Goal: Task Accomplishment & Management: Complete application form

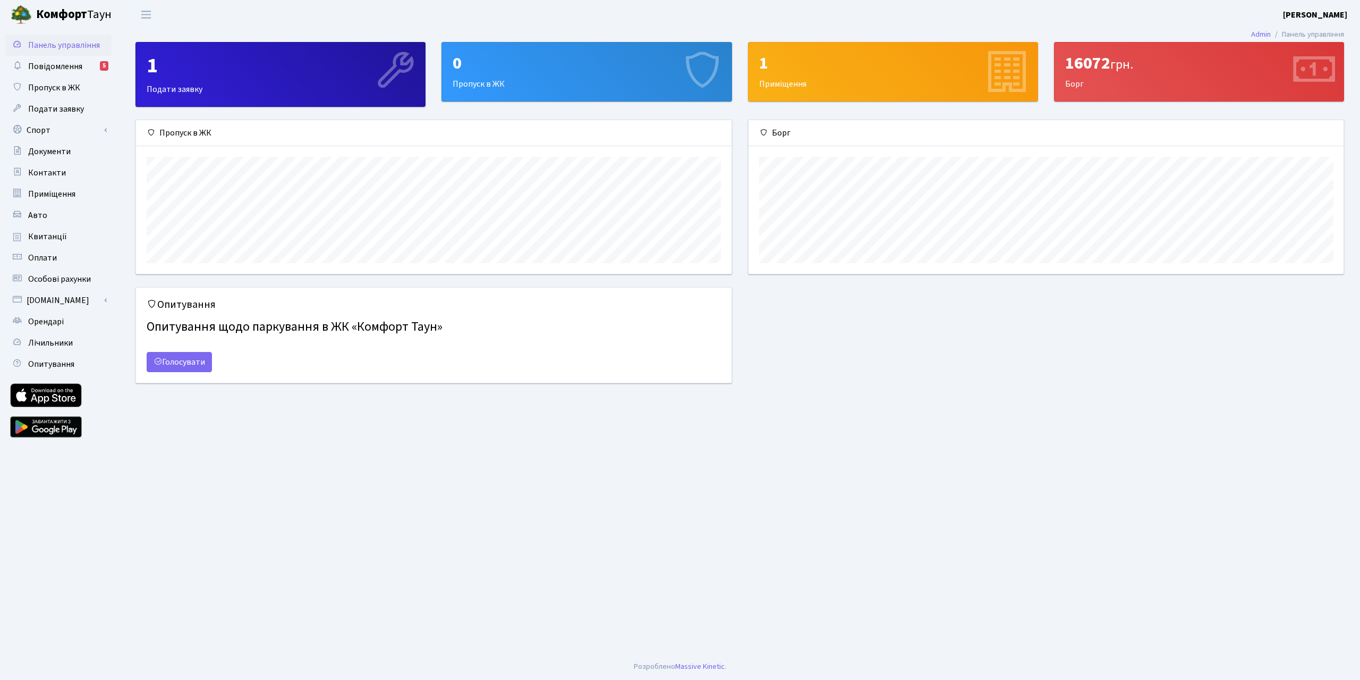
scroll to position [154, 595]
click at [60, 325] on span "Орендарі" at bounding box center [46, 322] width 36 height 12
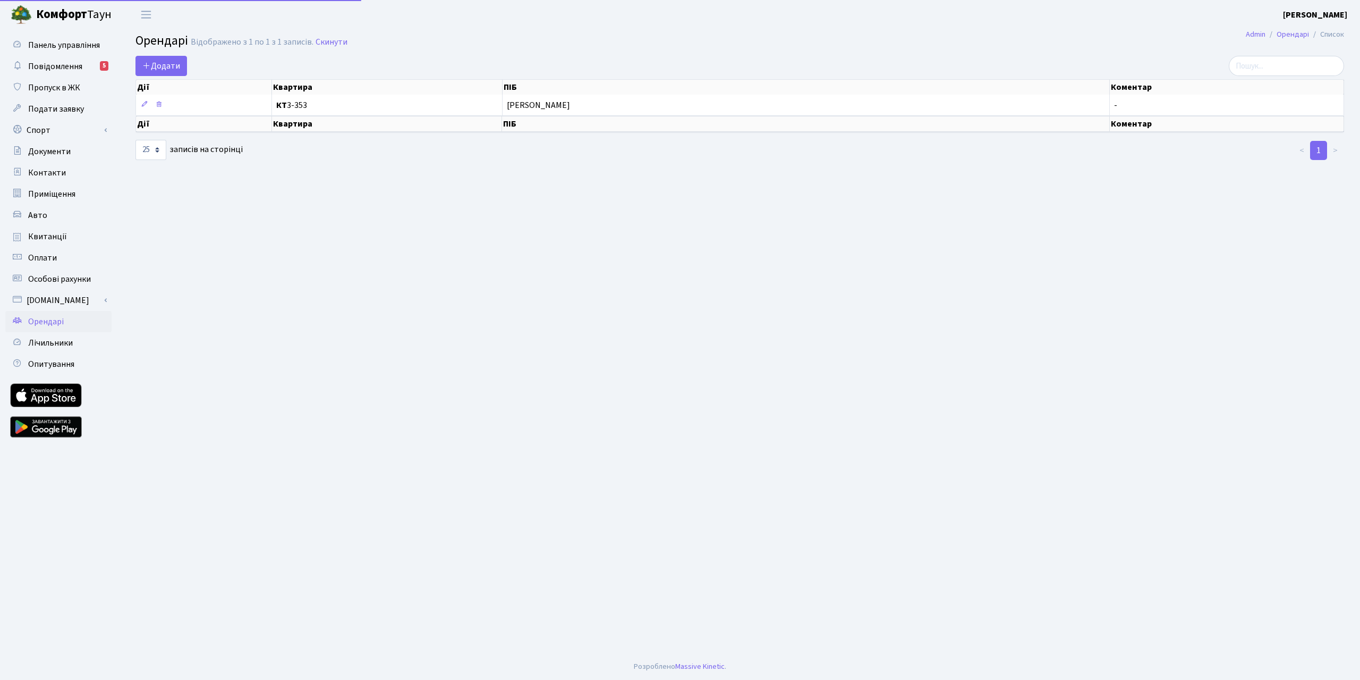
select select "25"
click at [162, 64] on span "Додати" at bounding box center [161, 66] width 38 height 12
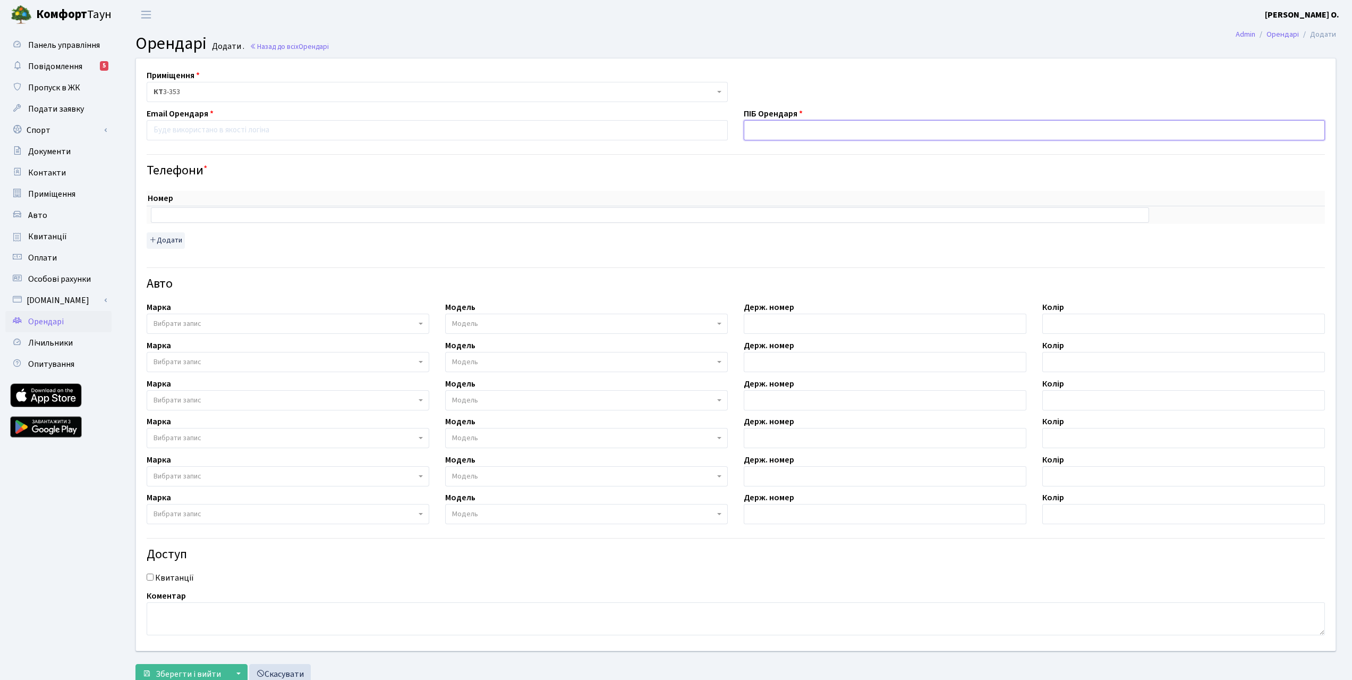
click at [803, 133] on input "text" at bounding box center [1034, 130] width 581 height 20
click at [663, 131] on input "email" at bounding box center [437, 130] width 581 height 20
type input "ч"
type input "x"
type input "z"
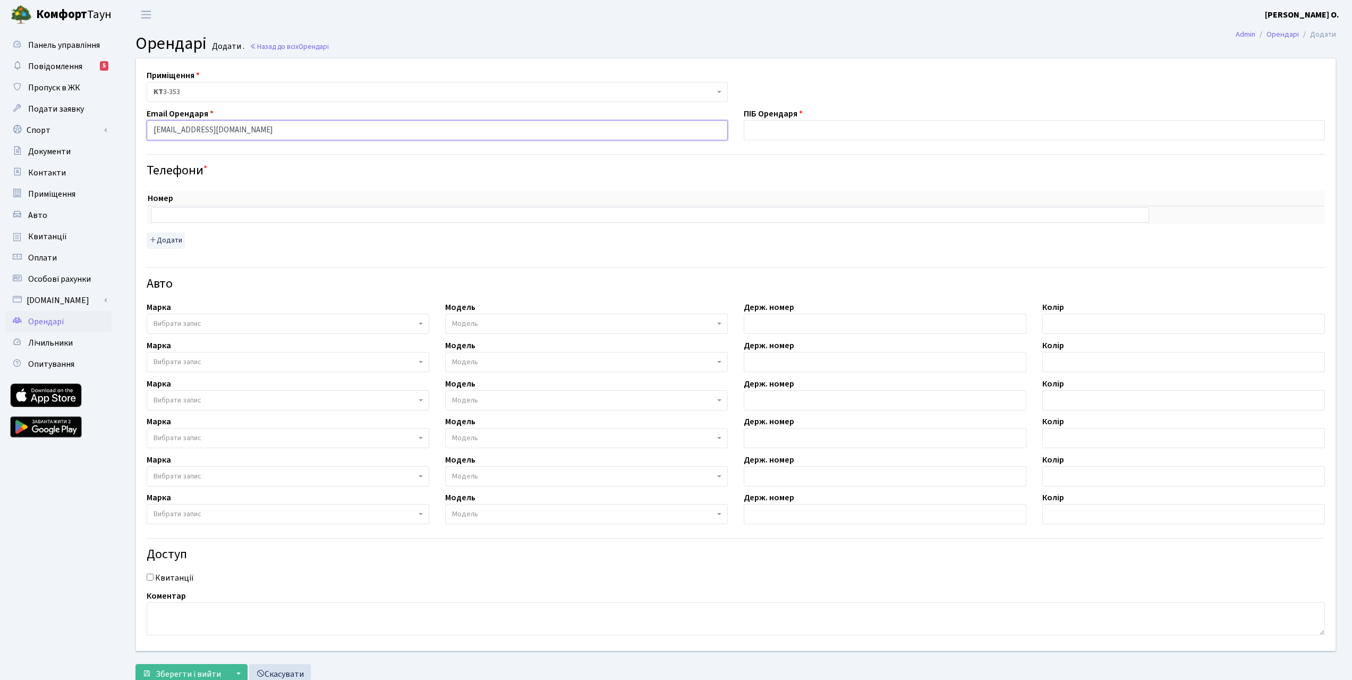
type input "xft.zxc@gmail.com"
click at [800, 132] on input "text" at bounding box center [1034, 130] width 581 height 20
type input "Тест"
click at [271, 222] on input "text" at bounding box center [650, 214] width 998 height 15
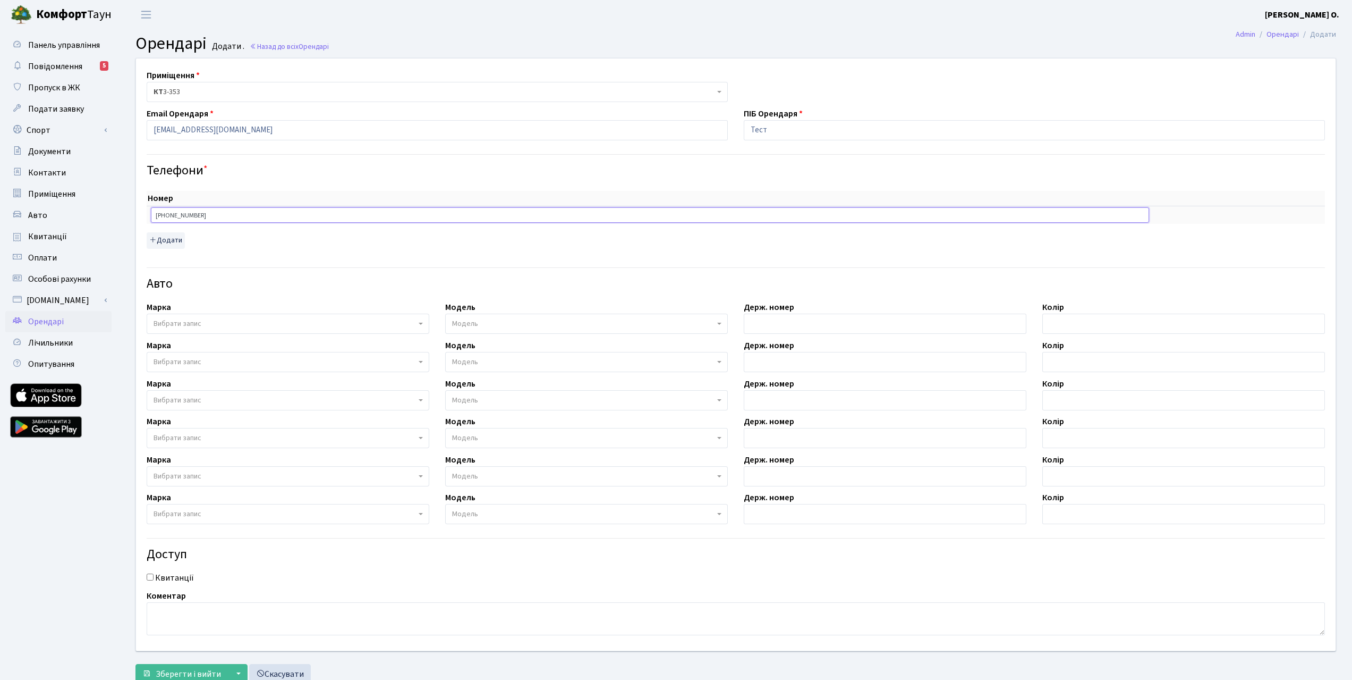
type input "+380637484881"
click at [227, 239] on div "Номер sort item delete item +380637484881 sort item delete item Додати" at bounding box center [736, 219] width 1178 height 57
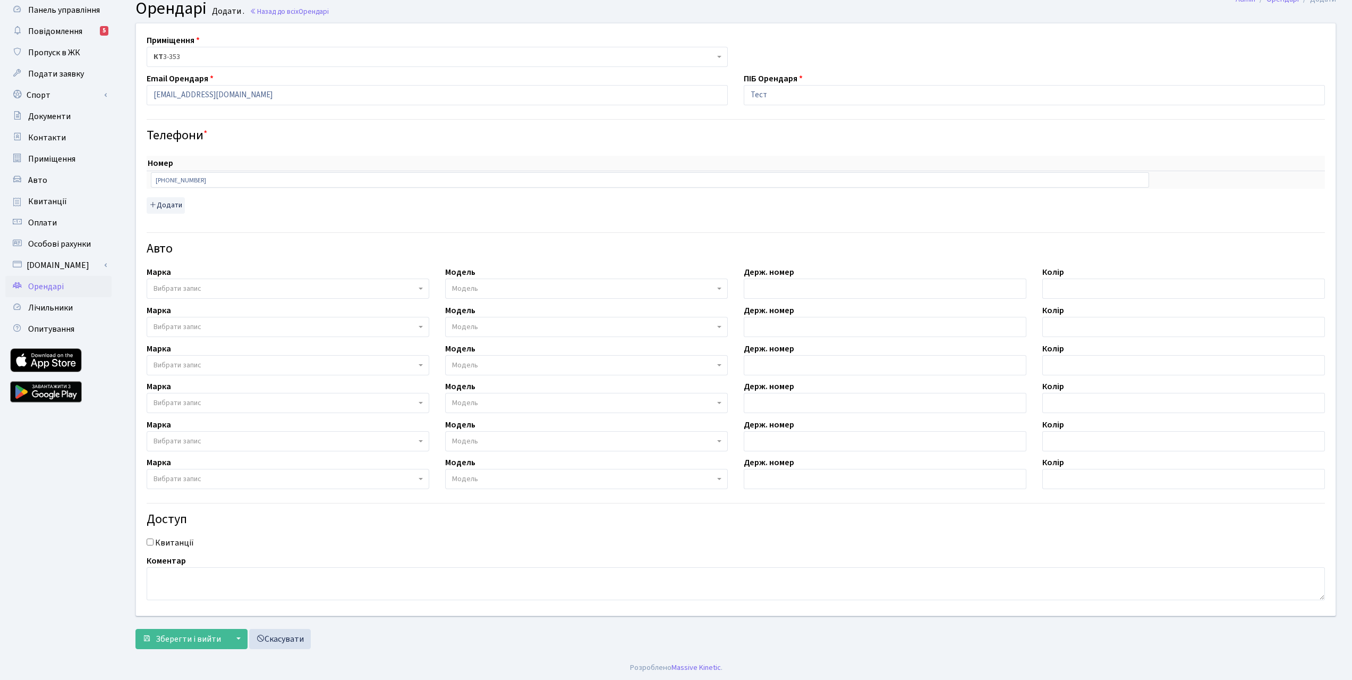
scroll to position [36, 0]
drag, startPoint x: 222, startPoint y: 180, endPoint x: 131, endPoint y: 180, distance: 91.4
click at [131, 180] on div "Приміщення <b>КТ</b>&nbsp;&nbsp;&nbsp;&nbsp;3-353 КТ 3-353 Email Орендаря xft.z…" at bounding box center [736, 318] width 1216 height 592
type input "+380972117744"
click at [220, 194] on div "Номер sort item delete item +380972117744 sort item delete item Додати" at bounding box center [736, 183] width 1178 height 57
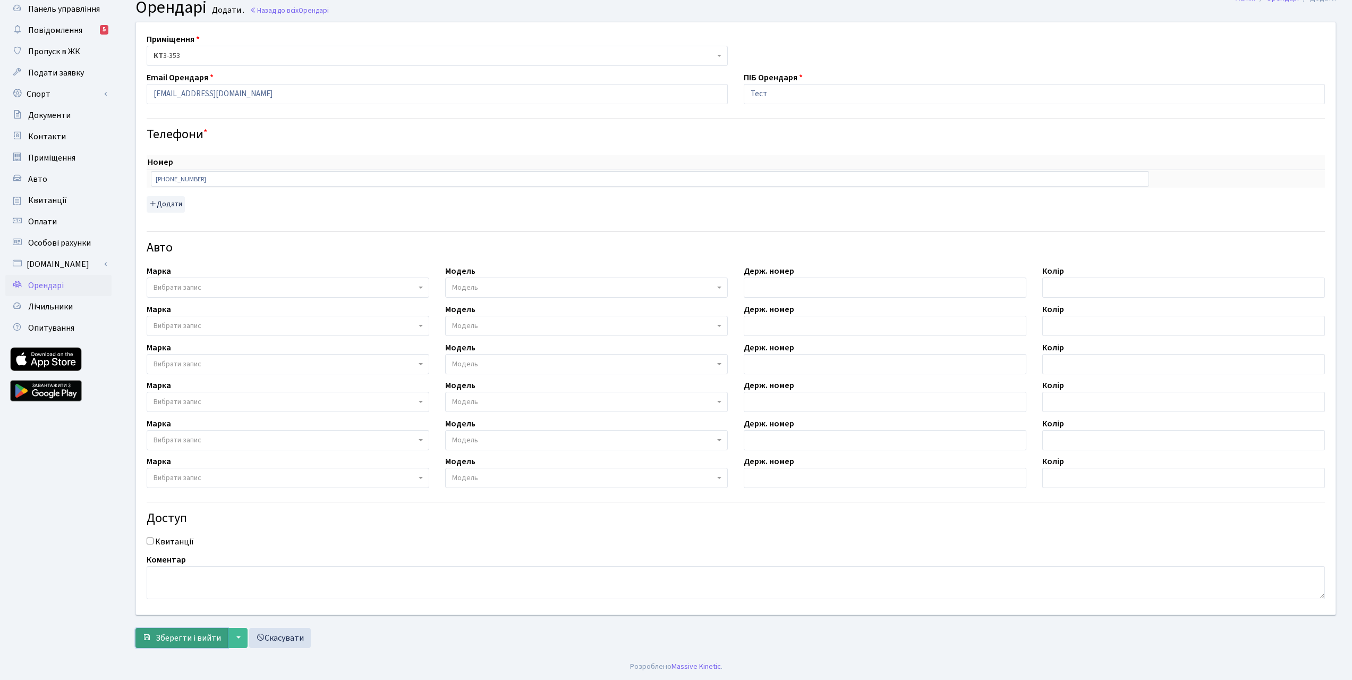
click at [186, 638] on span "Зберегти і вийти" at bounding box center [188, 638] width 65 height 12
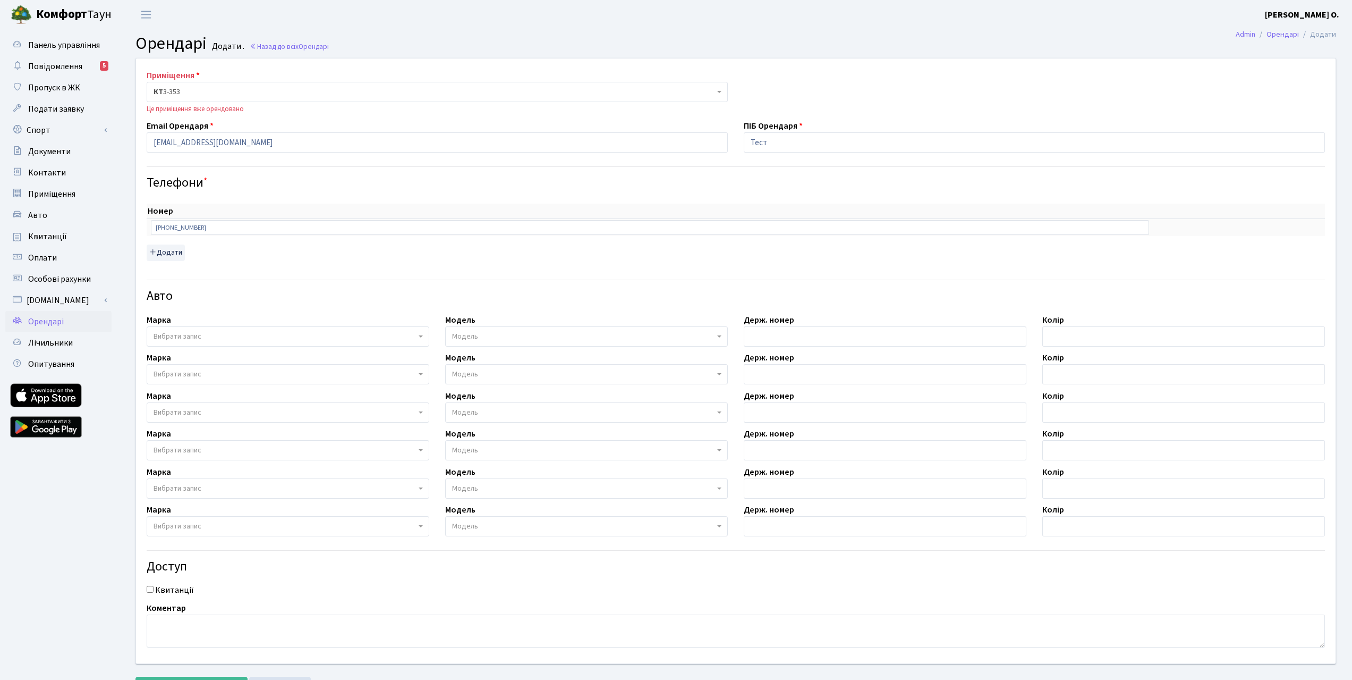
click at [70, 319] on link "Орендарі" at bounding box center [58, 321] width 106 height 21
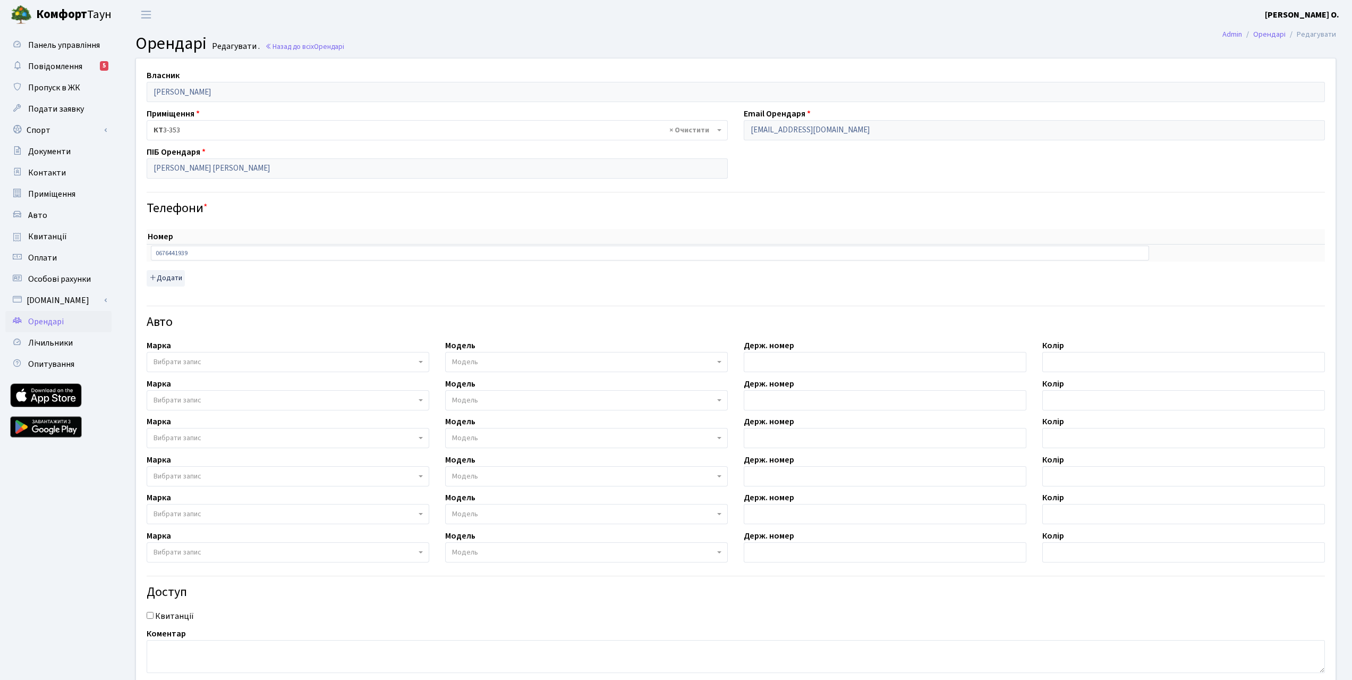
click at [57, 325] on span "Орендарі" at bounding box center [46, 322] width 36 height 12
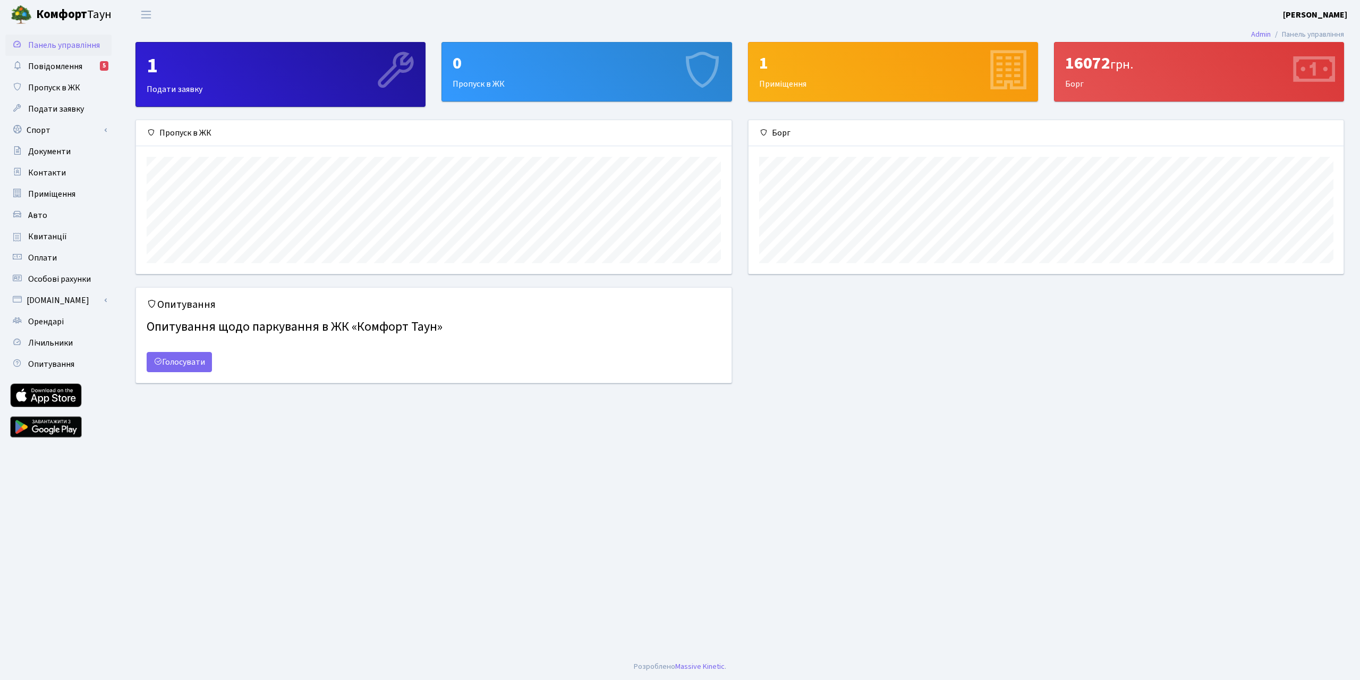
scroll to position [154, 595]
click at [65, 318] on link "Орендарі" at bounding box center [58, 321] width 106 height 21
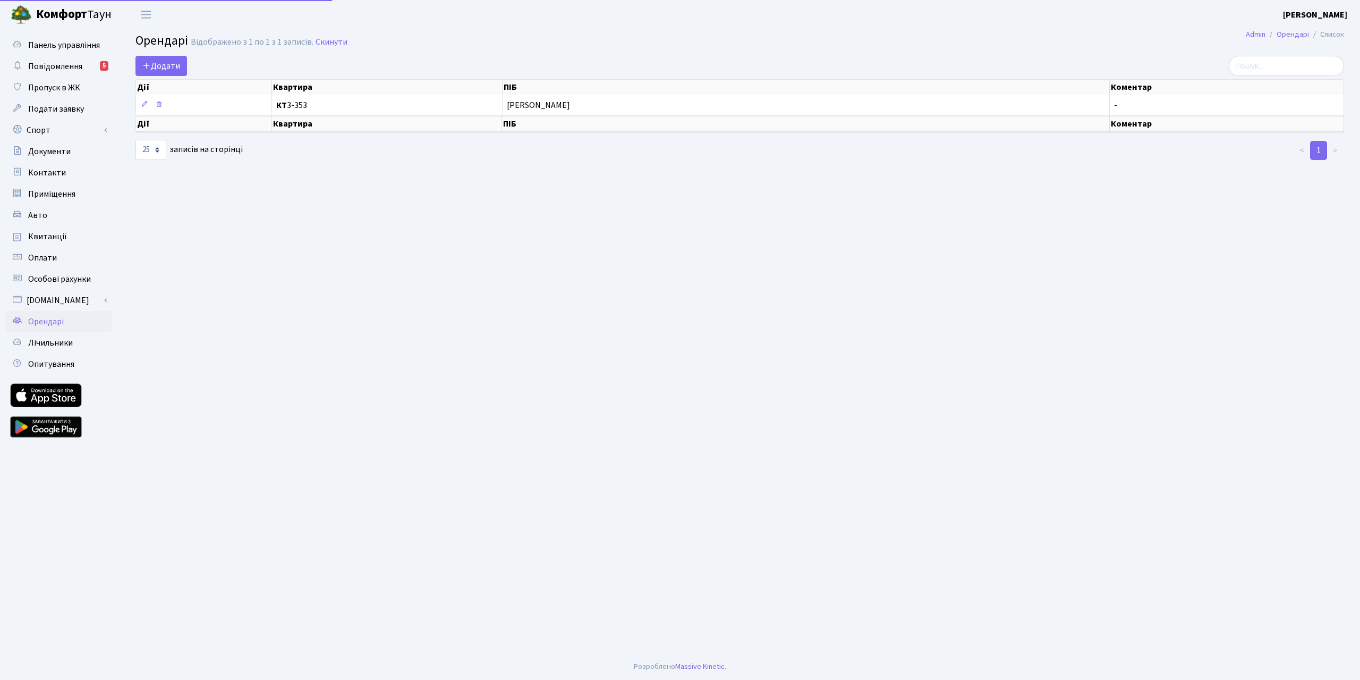
select select "25"
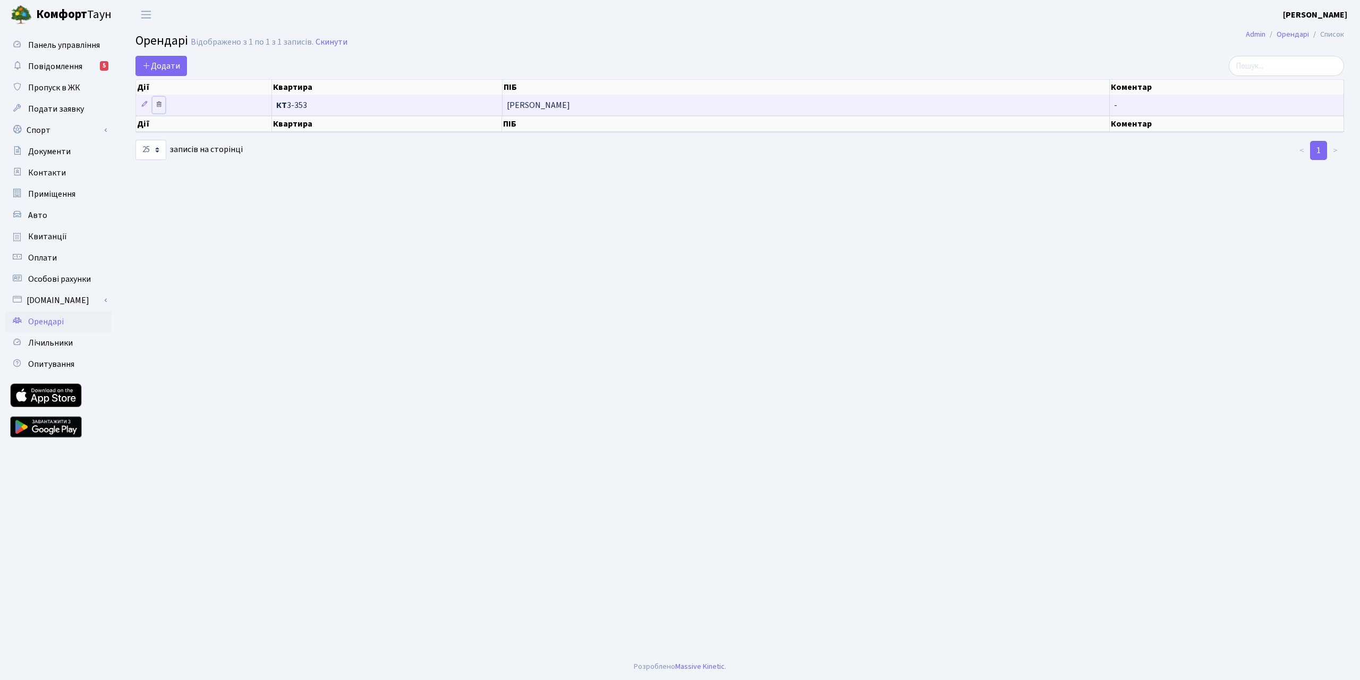
click at [158, 105] on icon at bounding box center [158, 103] width 7 height 7
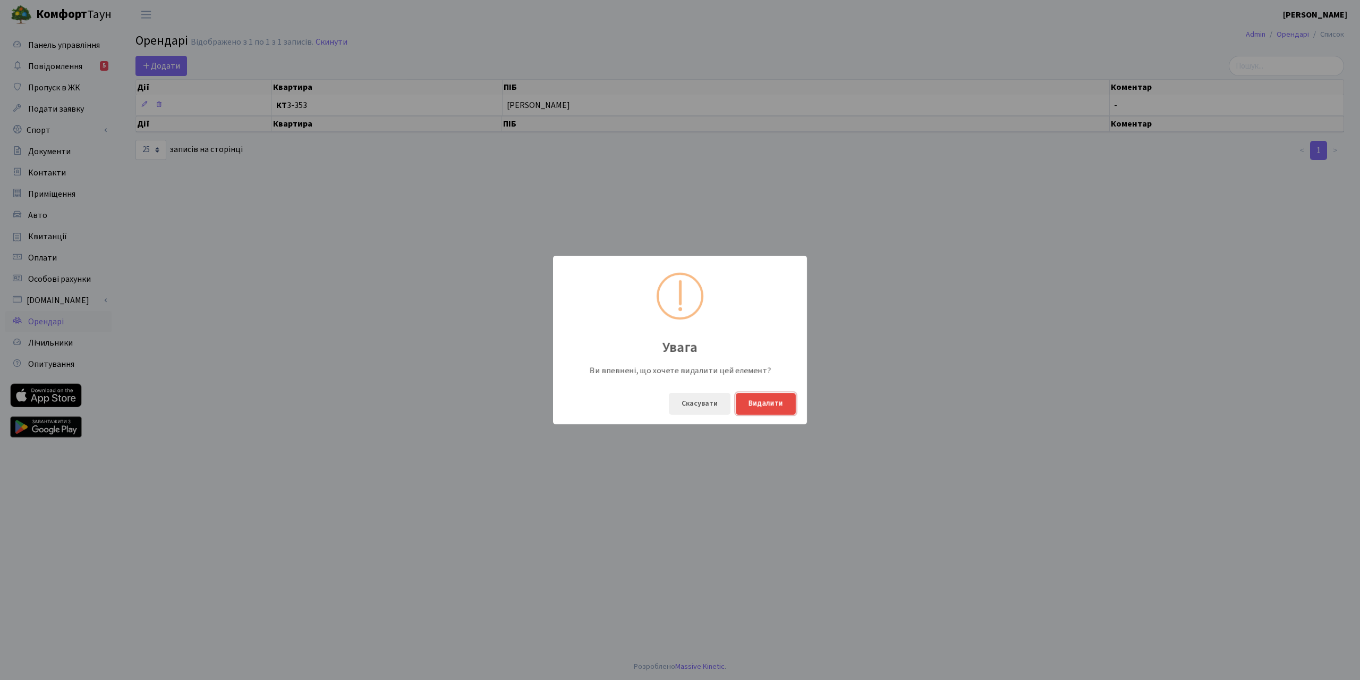
click at [770, 406] on button "Видалити" at bounding box center [766, 404] width 60 height 22
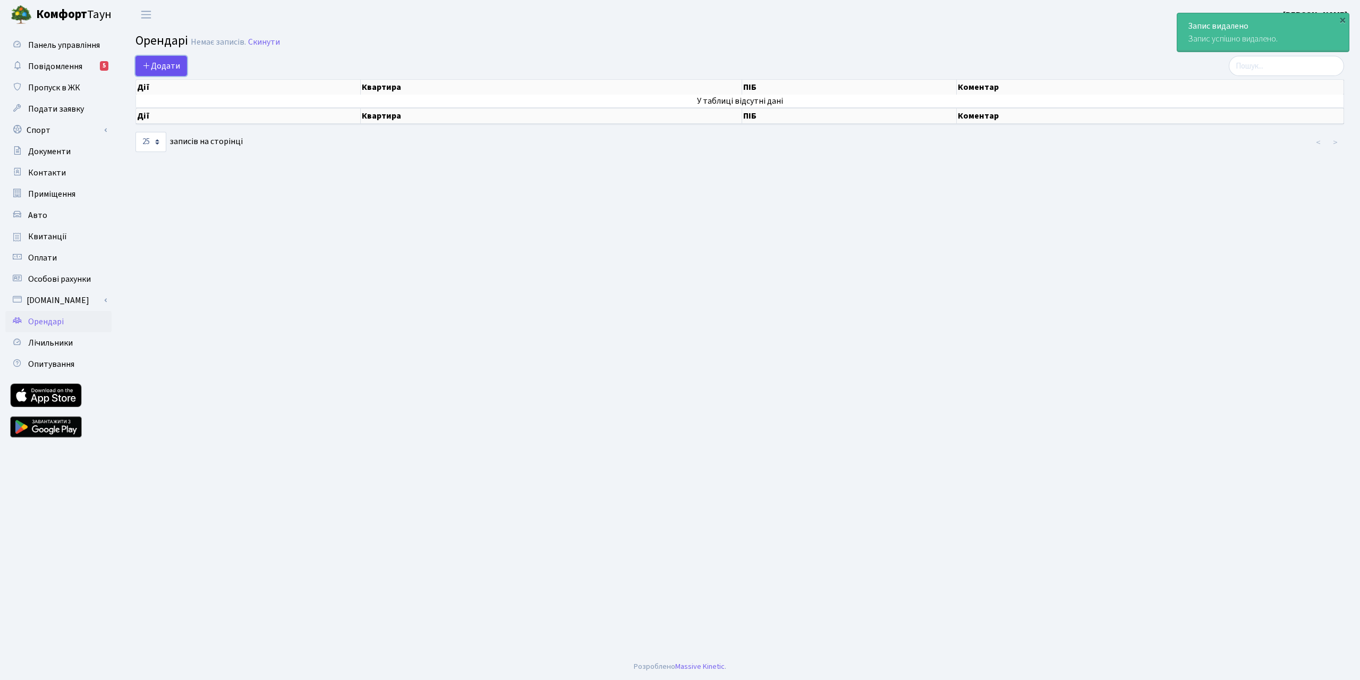
click at [159, 63] on span "Додати" at bounding box center [161, 66] width 38 height 12
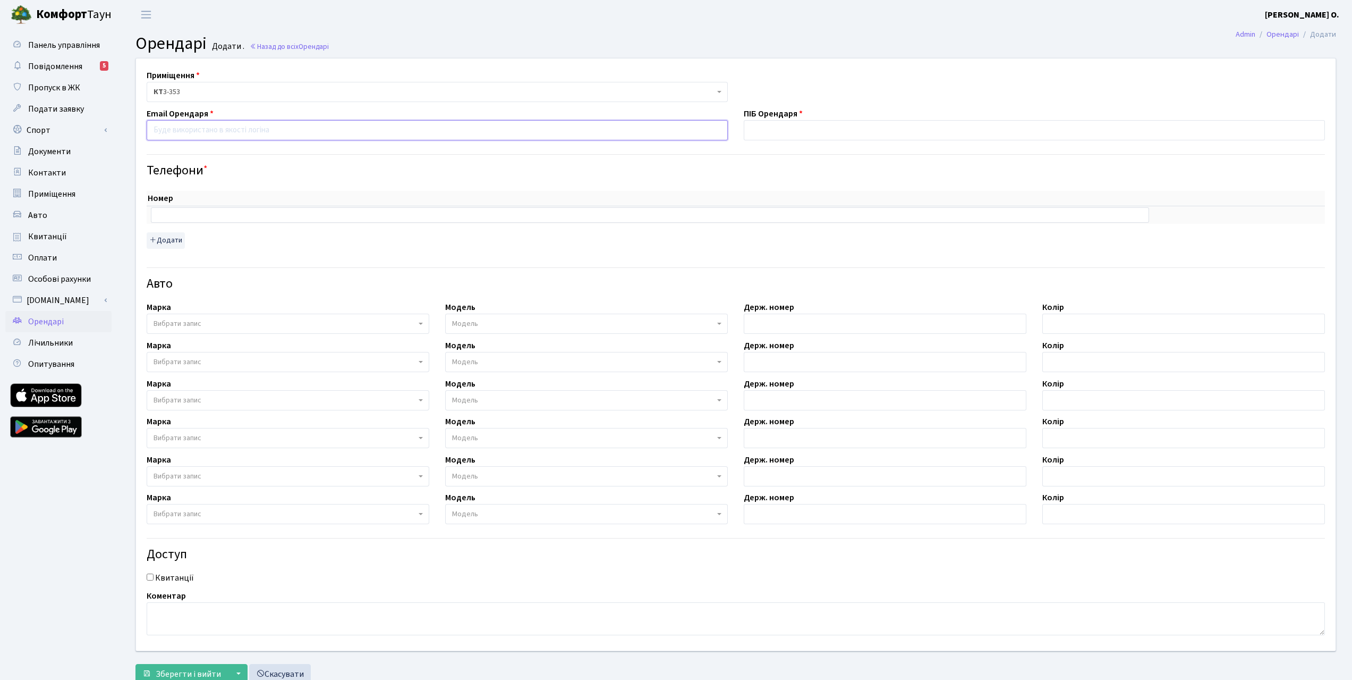
click at [222, 123] on input "email" at bounding box center [437, 130] width 581 height 20
click at [255, 134] on input "email" at bounding box center [437, 130] width 581 height 20
paste input "Olefirenko.olesya@gmail.com"
click at [293, 131] on input "Olefirenko.olesya@gmail.com" at bounding box center [437, 130] width 581 height 20
type input "Olefirenko.olesya@gmail.com"
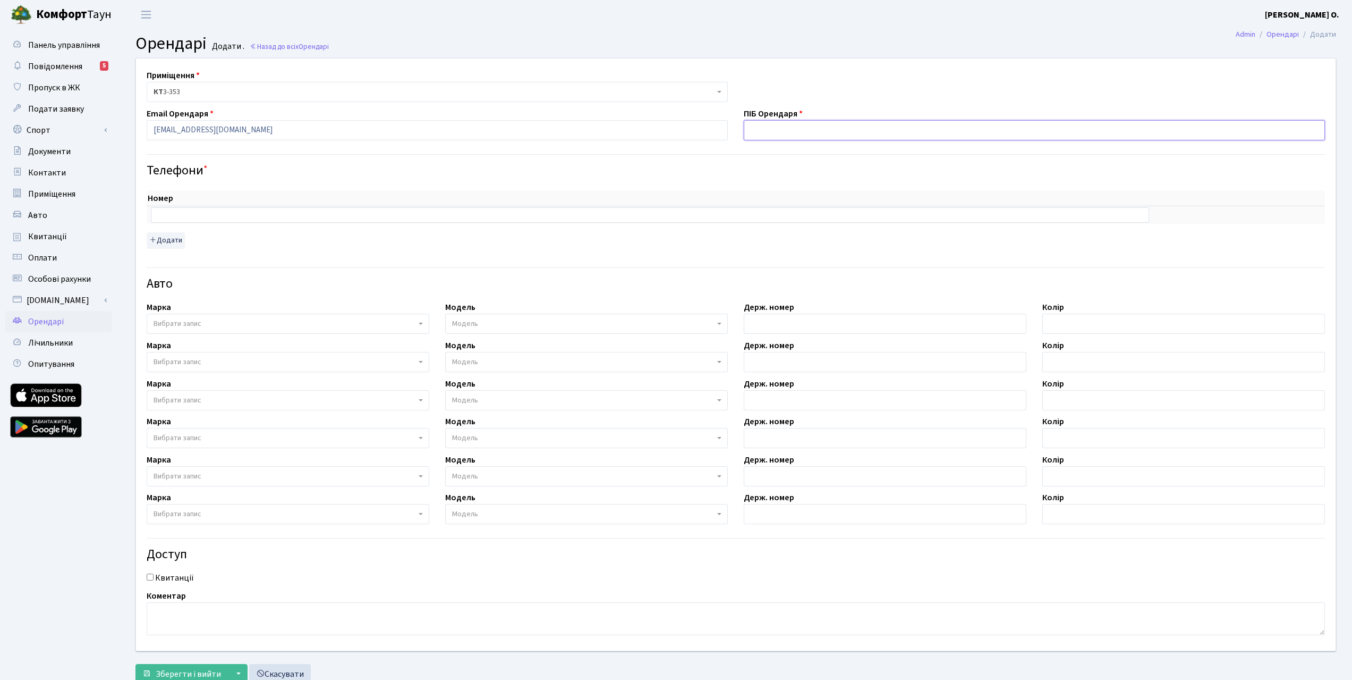
click at [783, 137] on input "text" at bounding box center [1034, 130] width 581 height 20
click at [251, 215] on input "text" at bounding box center [650, 214] width 998 height 15
paste input "0676441939"
type input "0676441939"
click at [787, 126] on input "text" at bounding box center [1034, 130] width 581 height 20
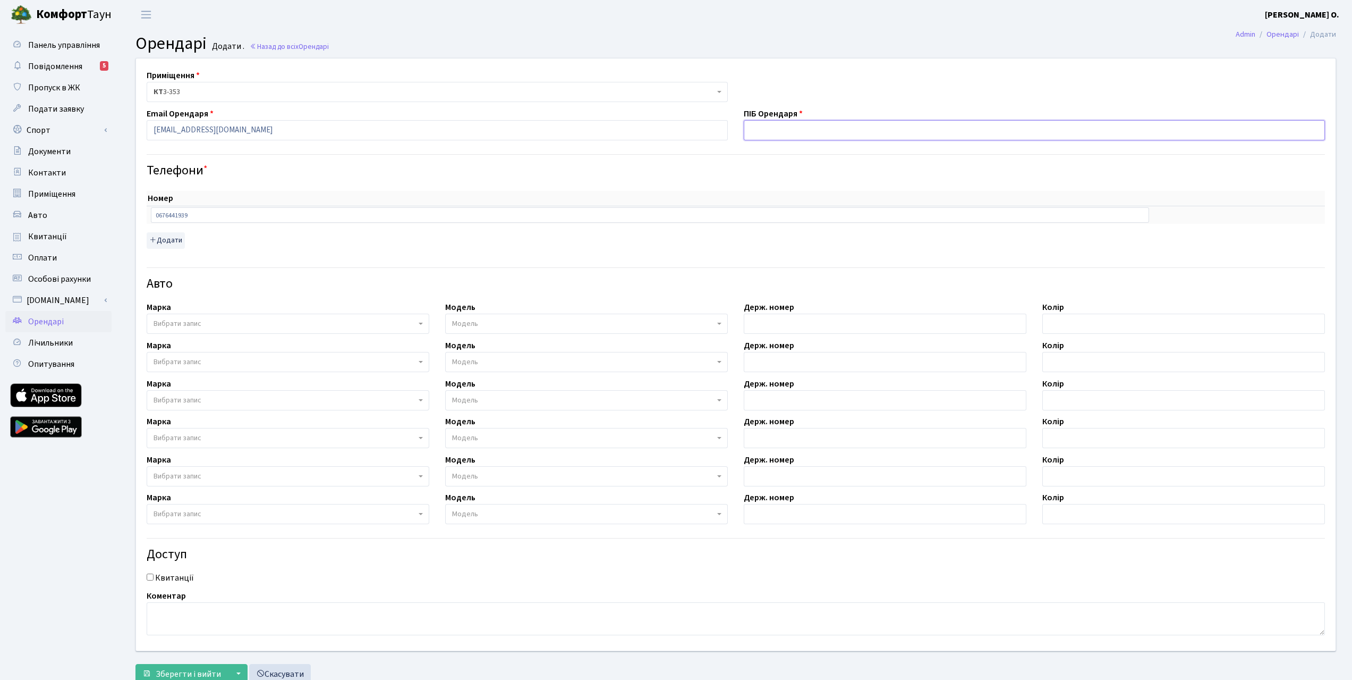
type input "[PERSON_NAME] [PERSON_NAME]"
click at [741, 152] on div "Телефони *" at bounding box center [736, 162] width 1194 height 33
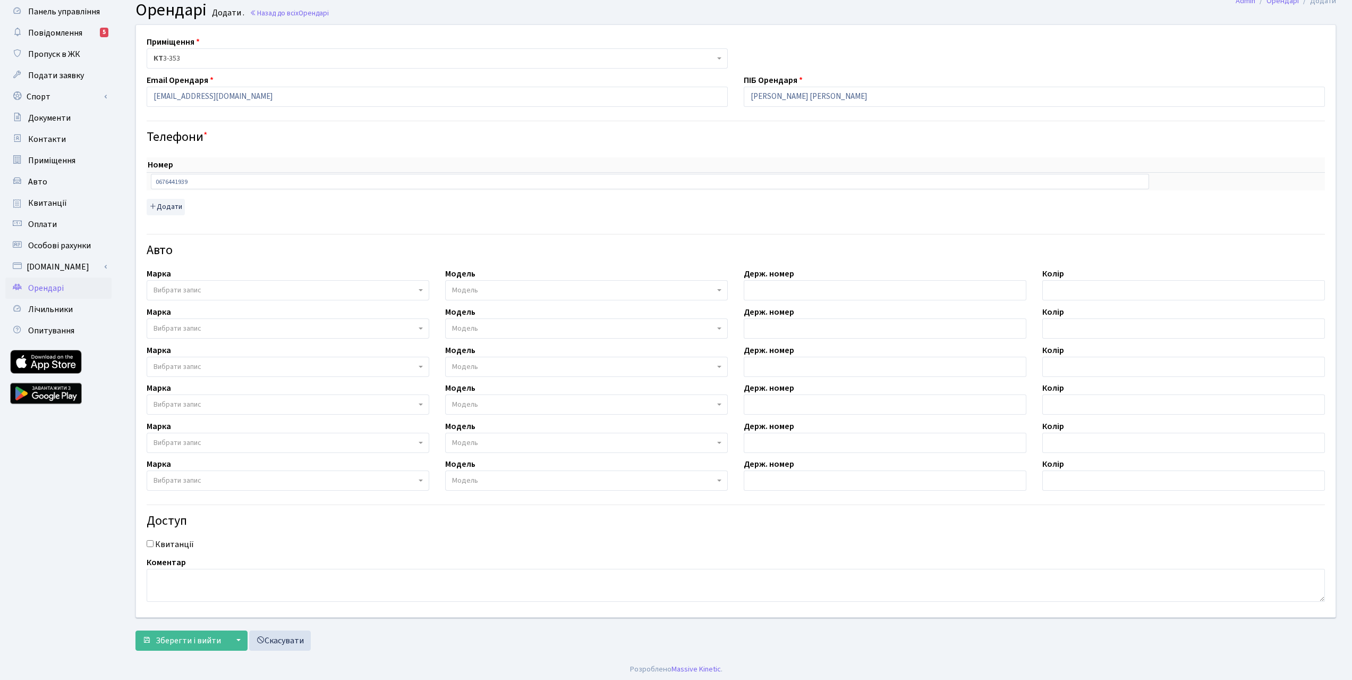
scroll to position [36, 0]
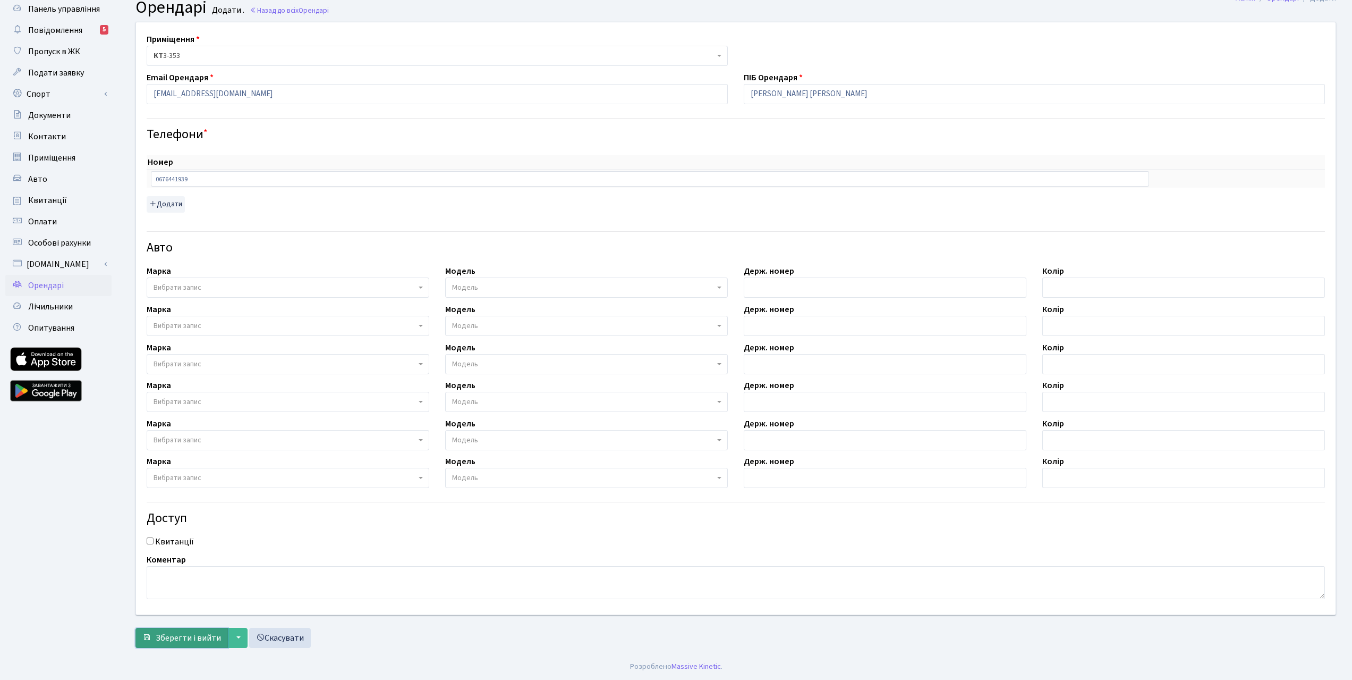
click at [188, 640] on span "Зберегти і вийти" at bounding box center [188, 638] width 65 height 12
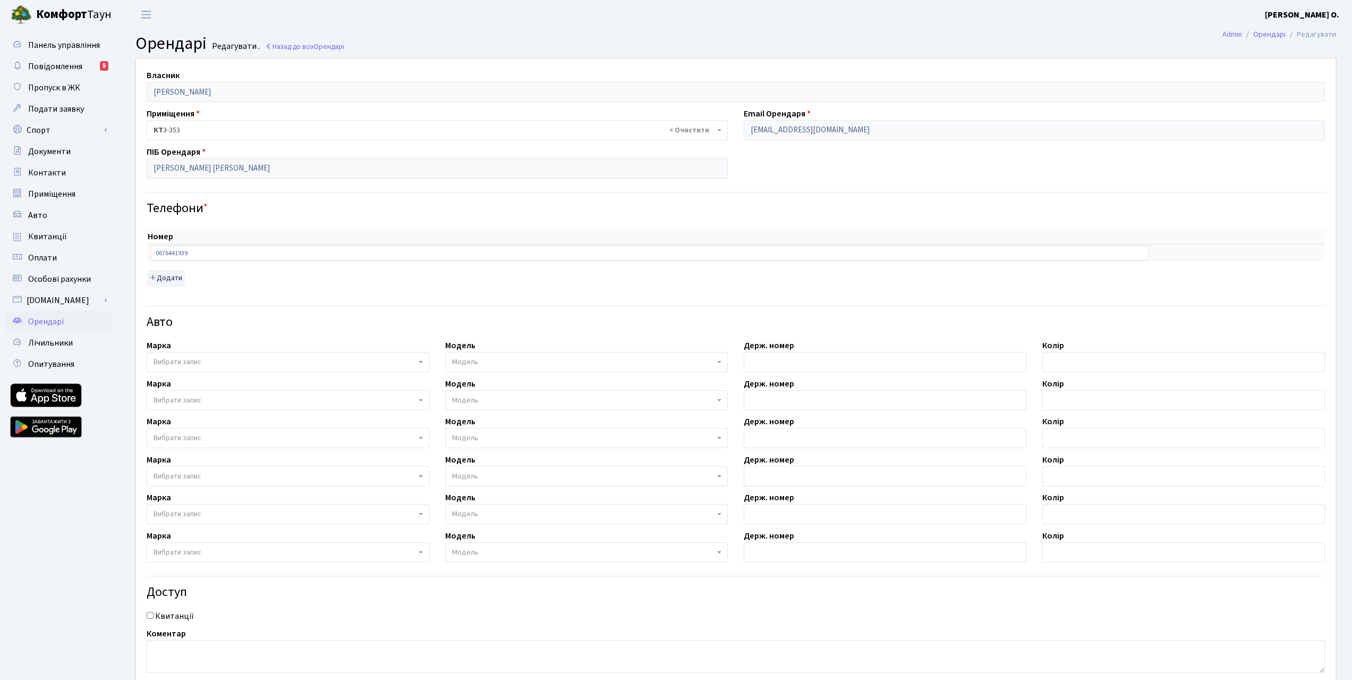
click at [66, 317] on link "Орендарі" at bounding box center [58, 321] width 106 height 21
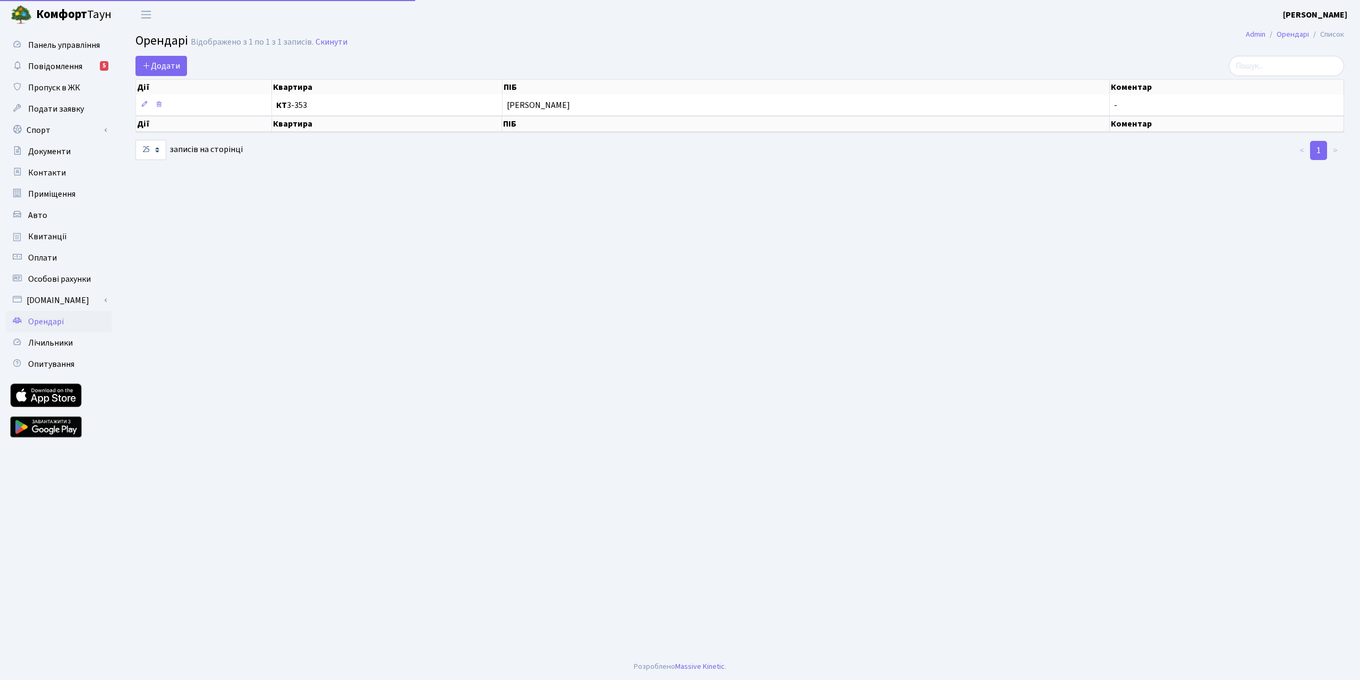
select select "25"
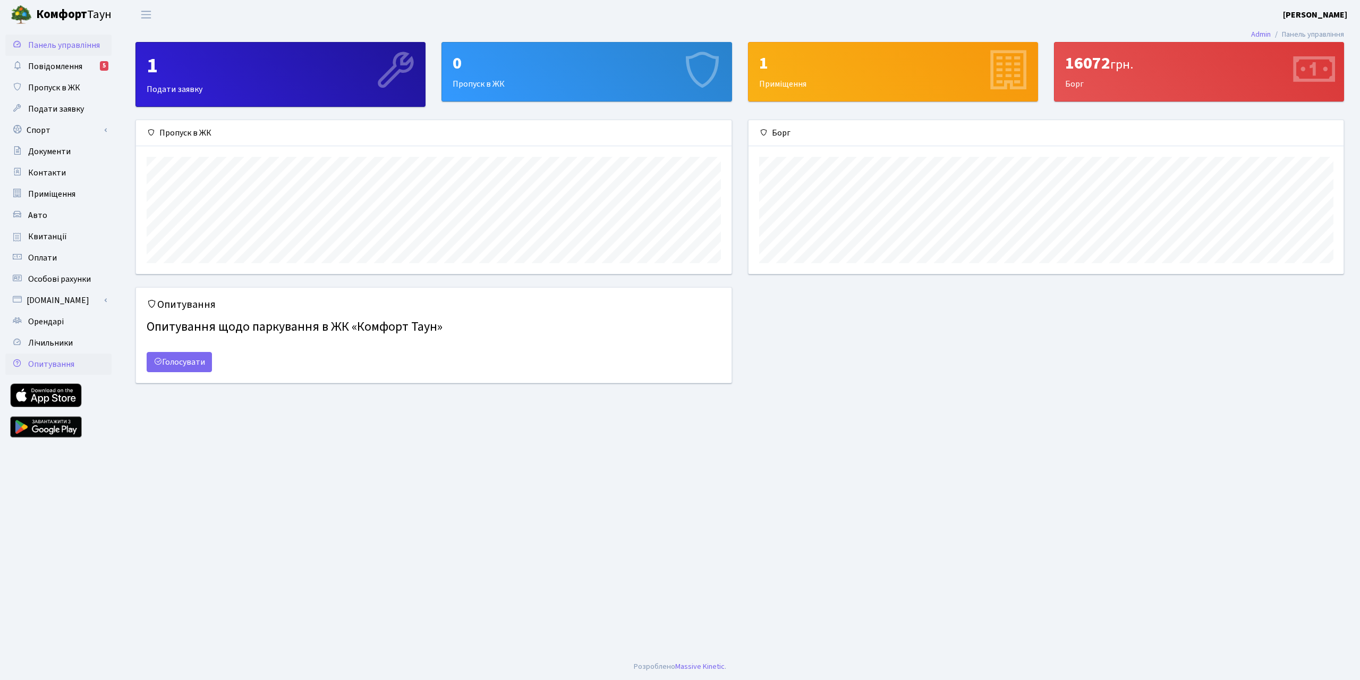
scroll to position [154, 595]
click at [58, 318] on span "Орендарі" at bounding box center [46, 322] width 36 height 12
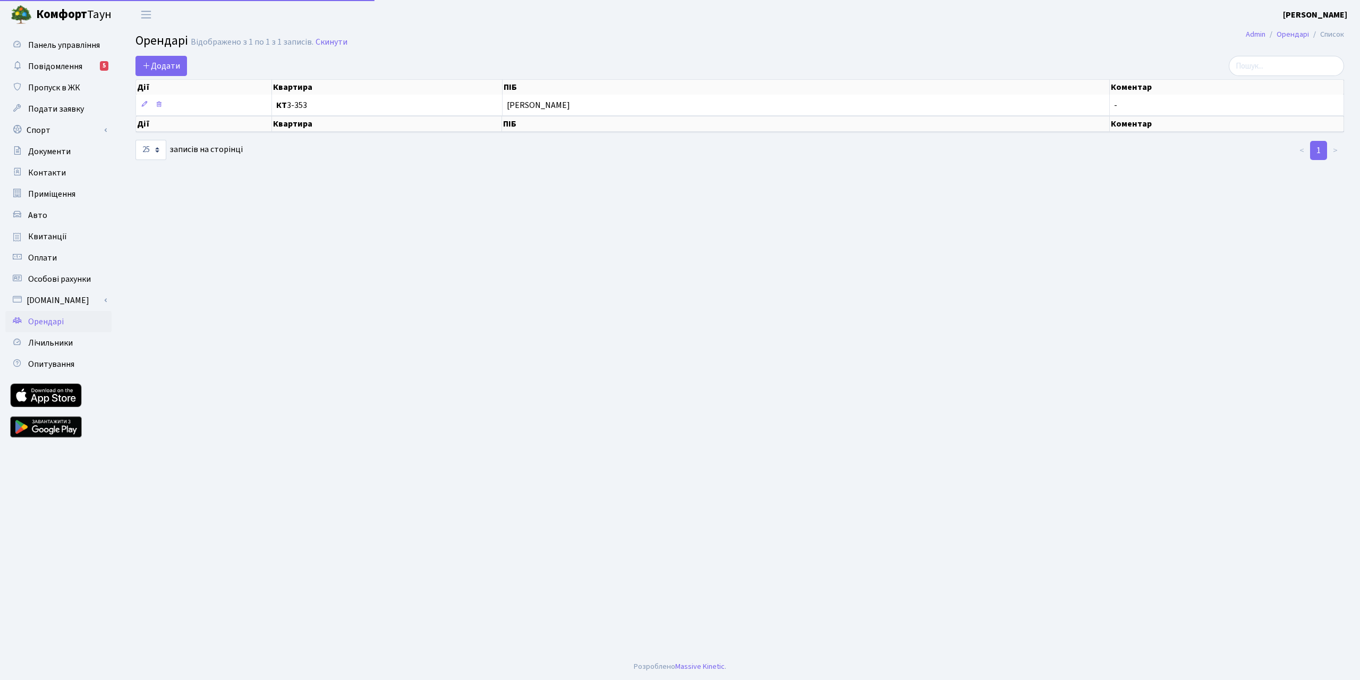
select select "25"
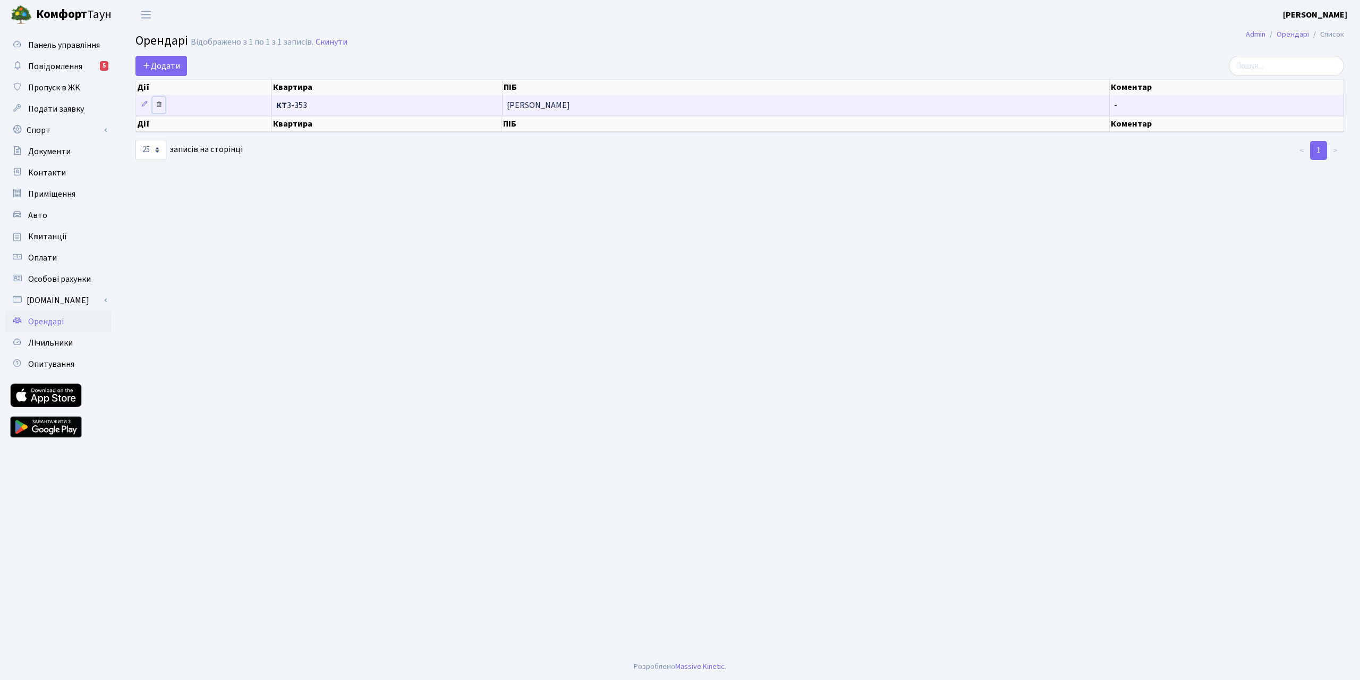
click at [160, 106] on icon at bounding box center [158, 103] width 7 height 7
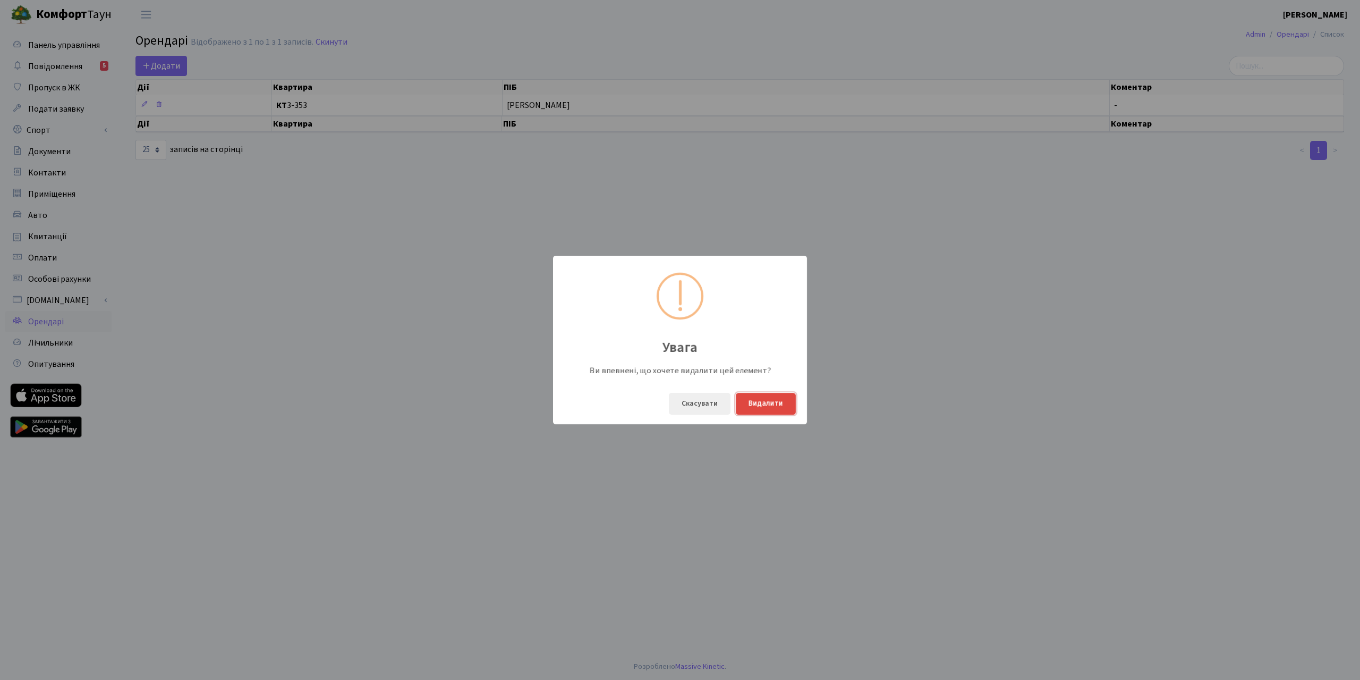
click at [754, 410] on button "Видалити" at bounding box center [766, 404] width 60 height 22
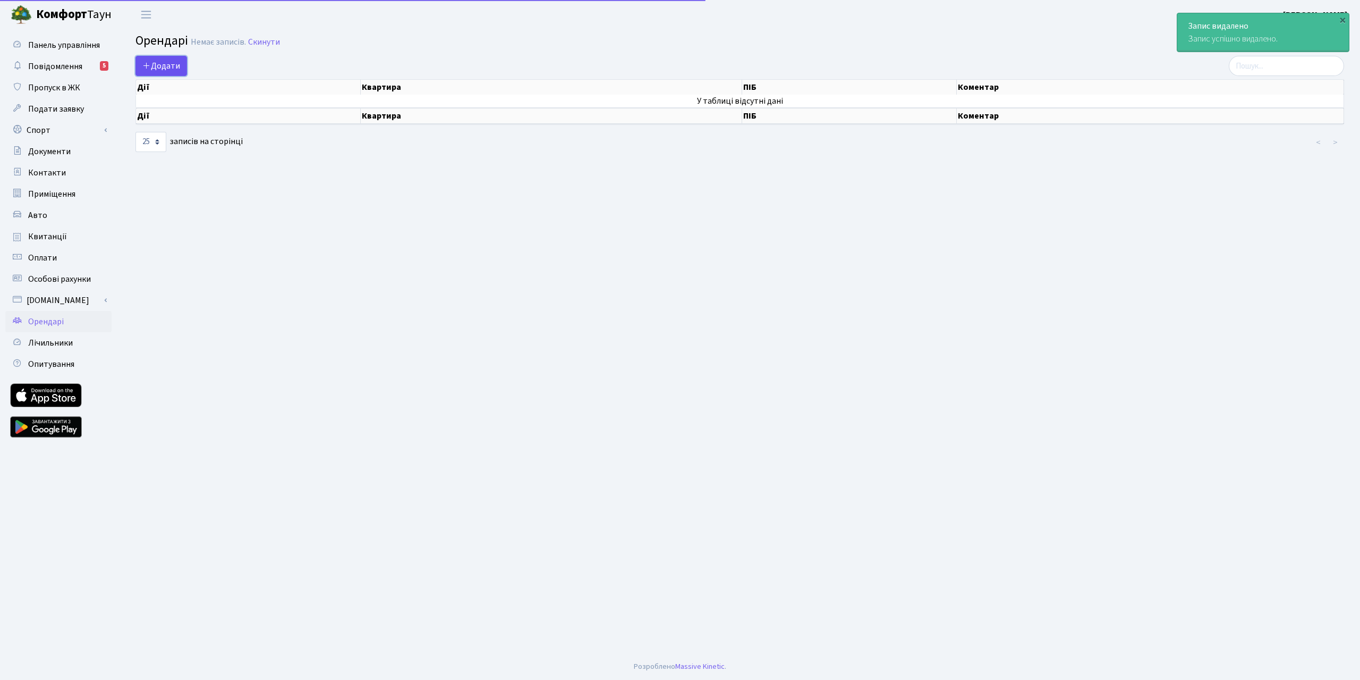
click at [163, 62] on span "Додати" at bounding box center [161, 66] width 38 height 12
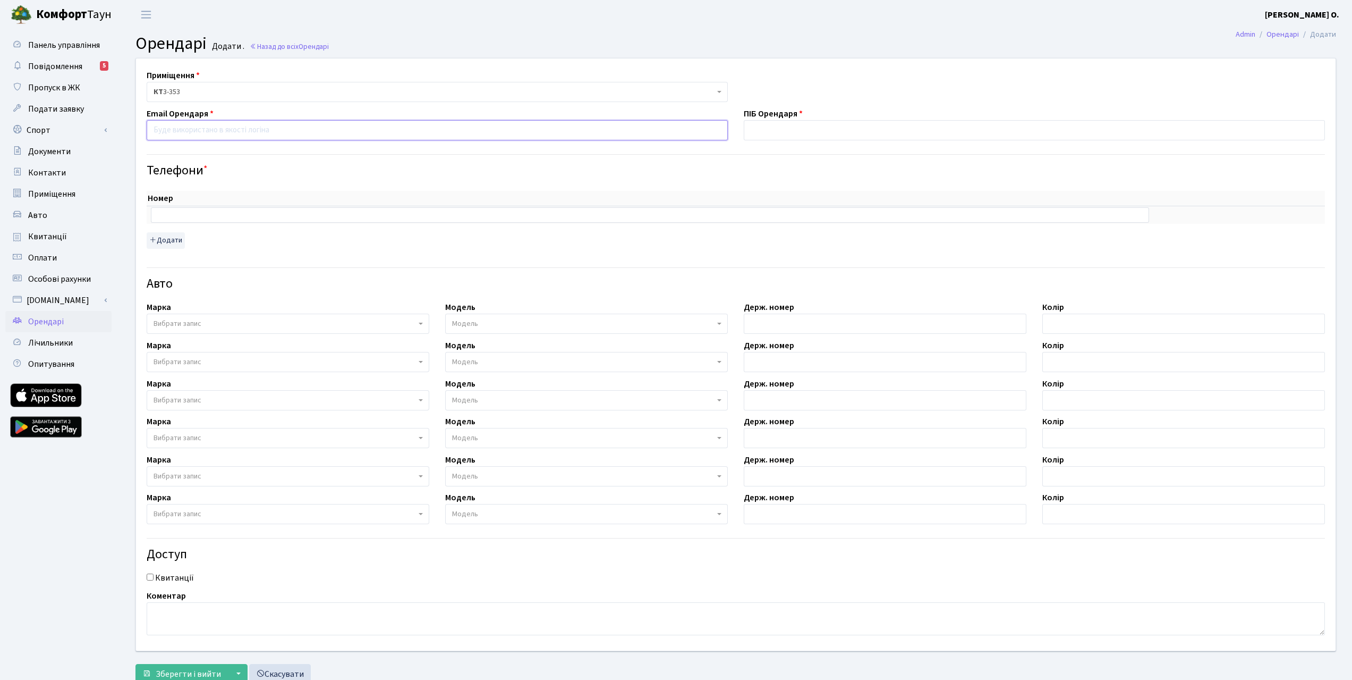
click at [443, 133] on input "email" at bounding box center [437, 130] width 581 height 20
click at [256, 131] on input "email" at bounding box center [437, 130] width 581 height 20
paste input "[EMAIL_ADDRESS][DOMAIN_NAME]"
type input "[EMAIL_ADDRESS][DOMAIN_NAME]"
click at [775, 135] on input "text" at bounding box center [1034, 130] width 581 height 20
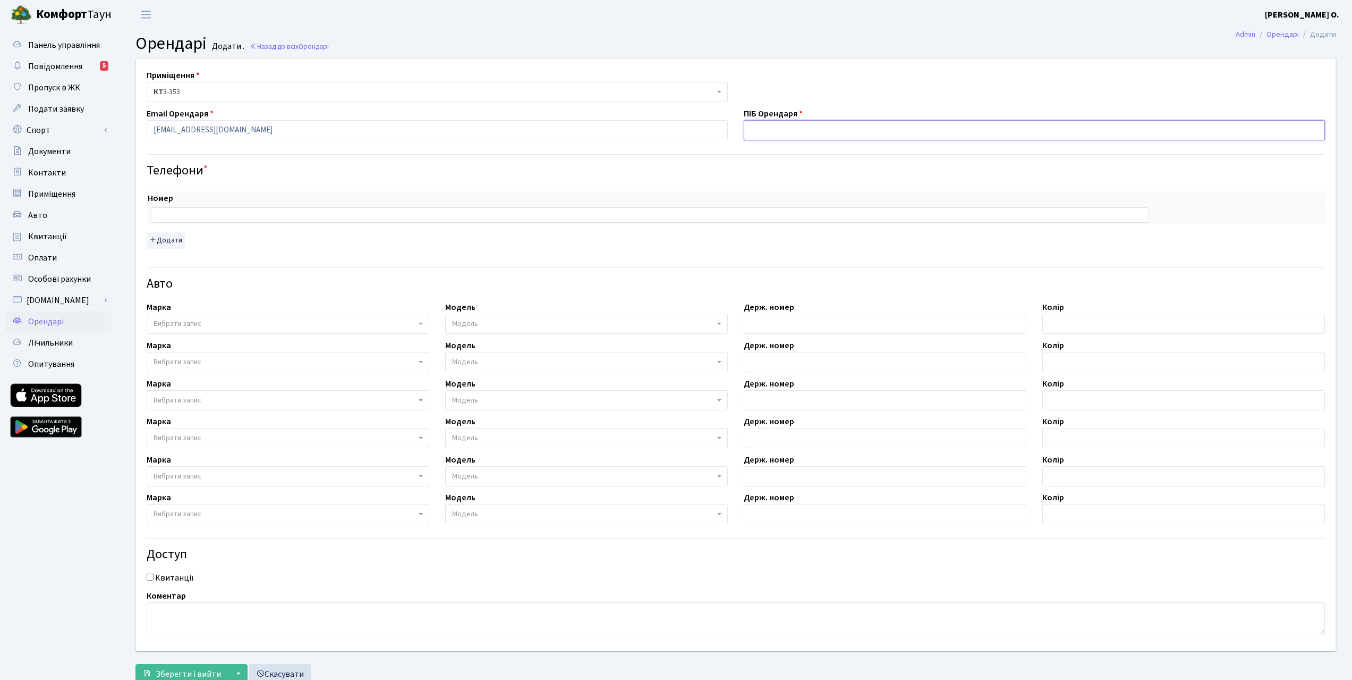
type input "[PERSON_NAME] [PERSON_NAME]"
click at [418, 161] on div "Телефони *" at bounding box center [736, 162] width 1194 height 33
click at [261, 214] on input "text" at bounding box center [650, 214] width 998 height 15
click at [248, 213] on input "text" at bounding box center [650, 214] width 998 height 15
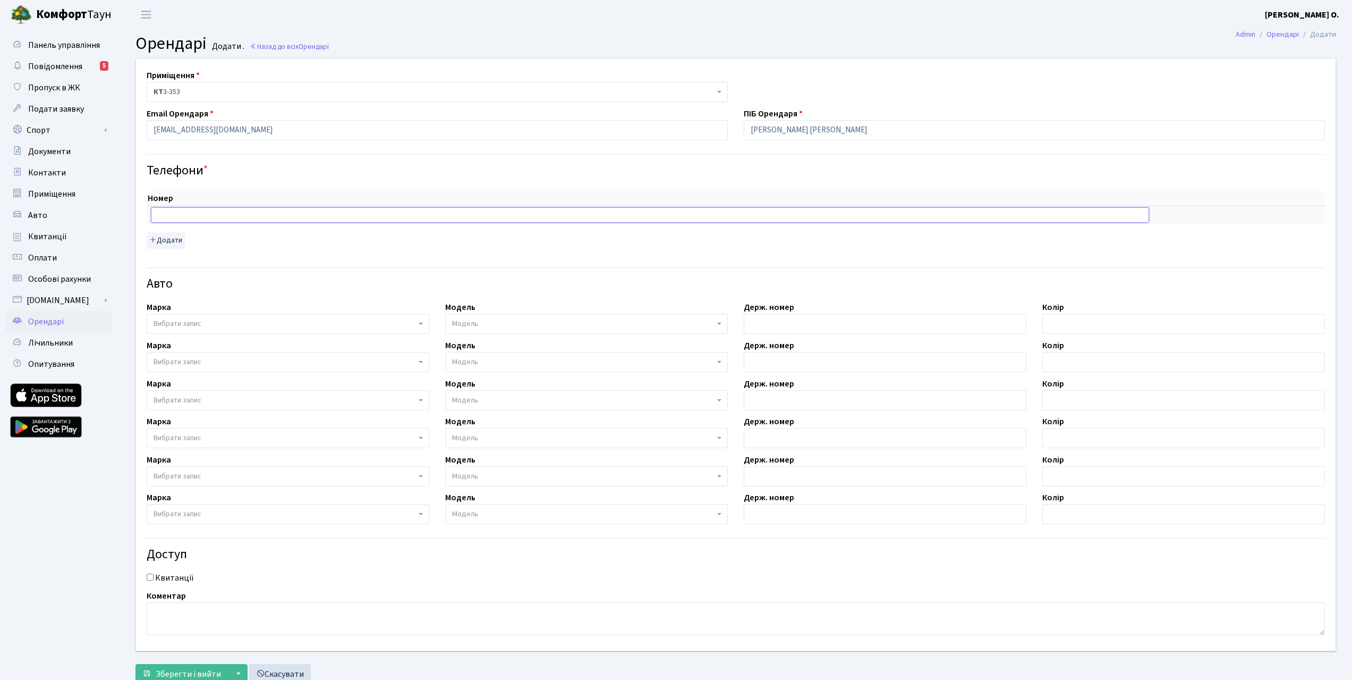
click at [234, 210] on input "text" at bounding box center [650, 214] width 998 height 15
paste input "0676441939"
type input "0676441939"
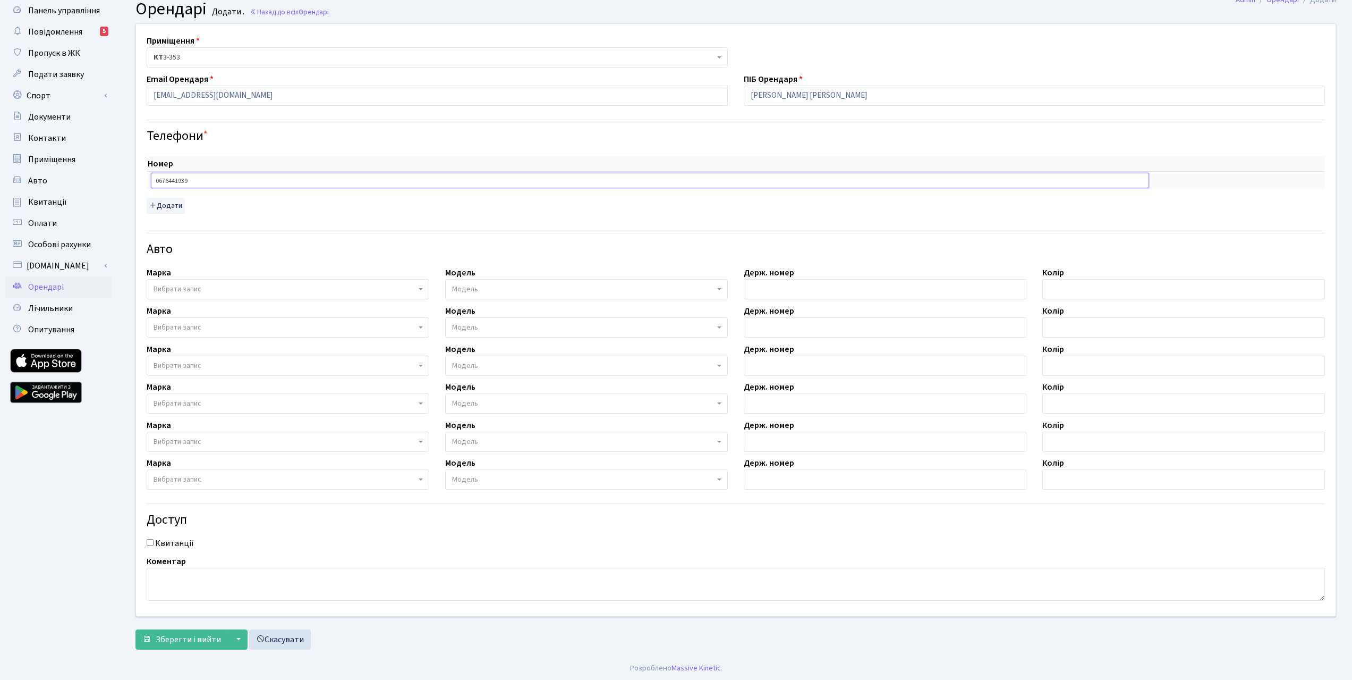
scroll to position [36, 0]
click at [198, 637] on span "Зберегти і вийти" at bounding box center [188, 638] width 65 height 12
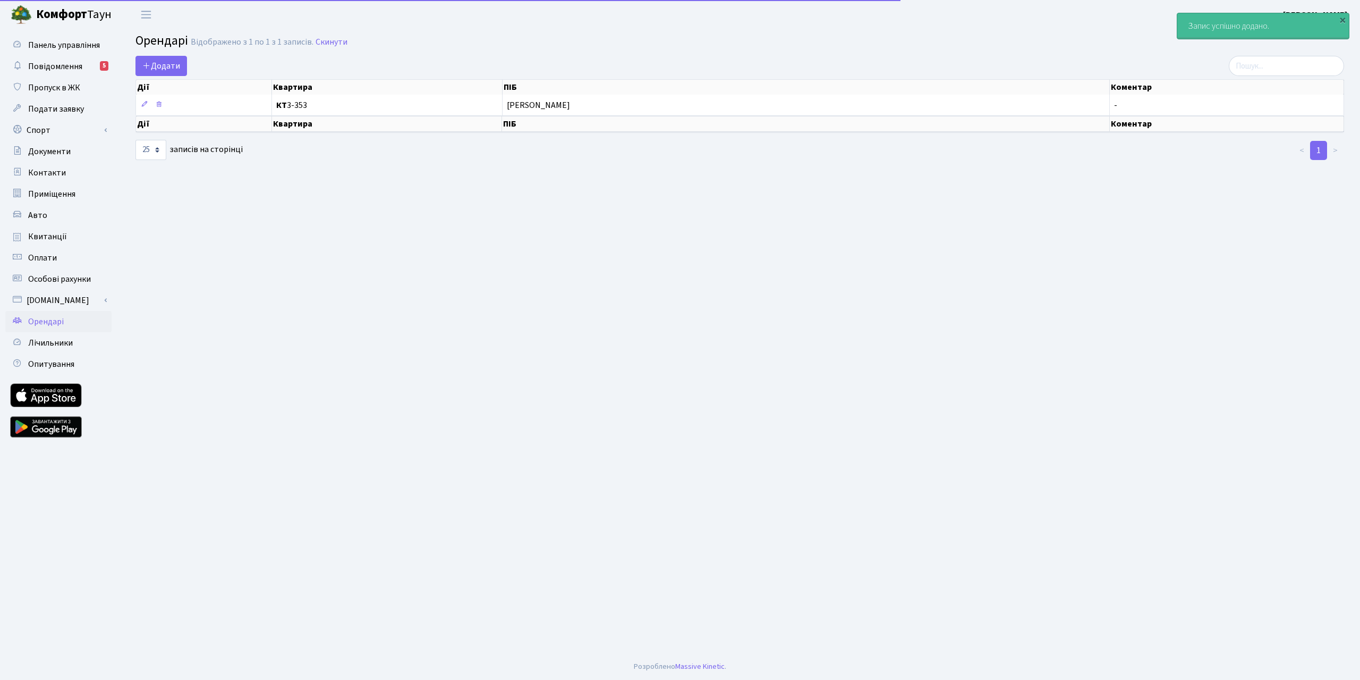
select select "25"
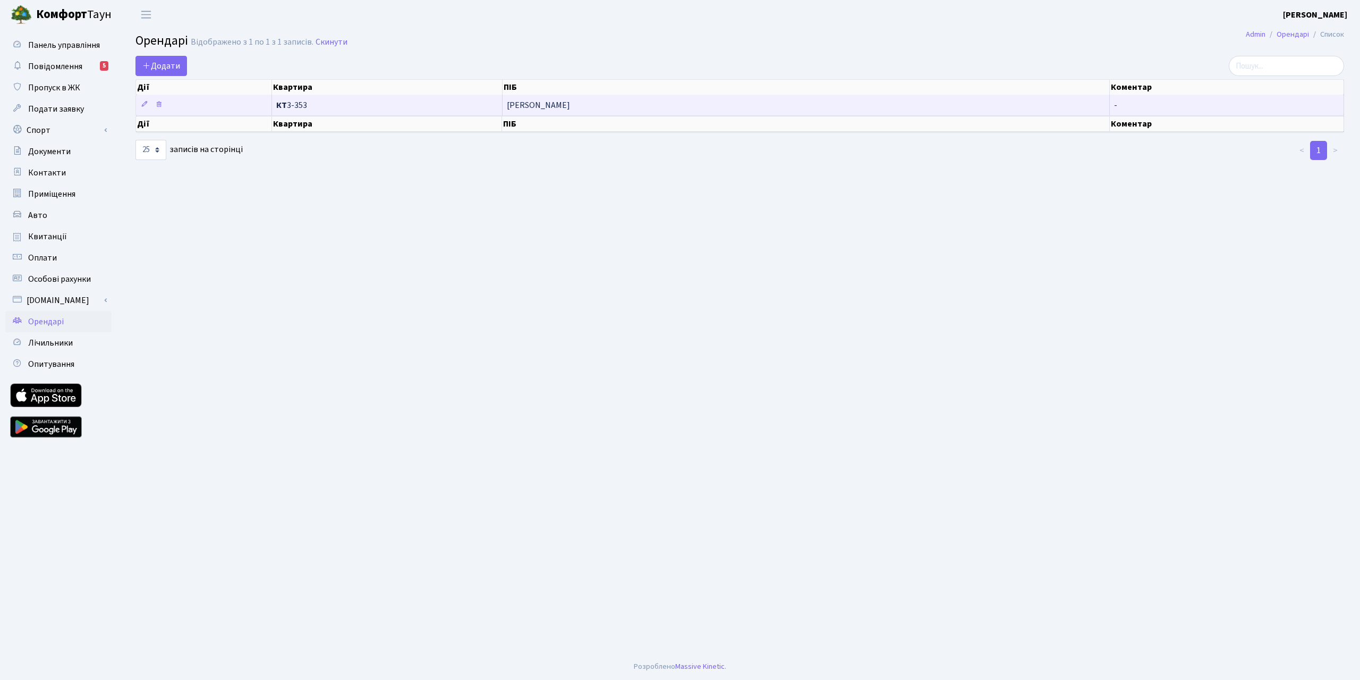
click at [657, 106] on span "[PERSON_NAME]" at bounding box center [806, 105] width 599 height 9
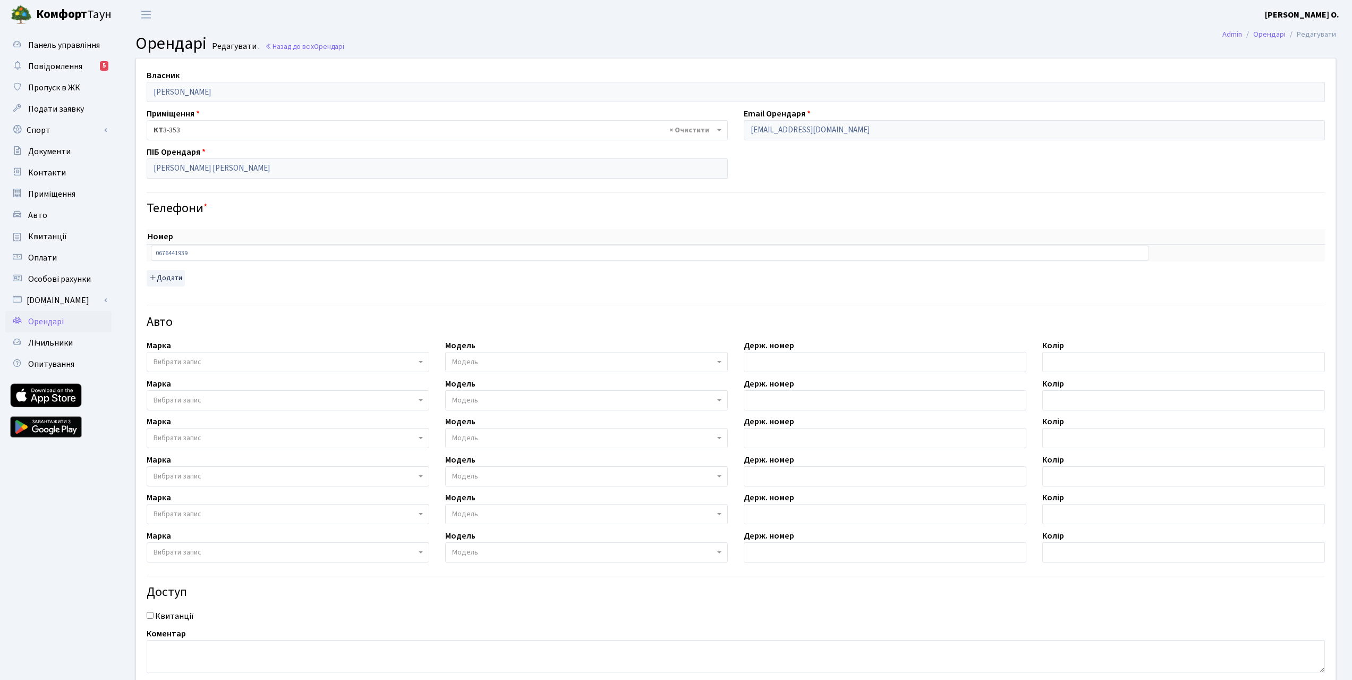
click at [55, 324] on span "Орендарі" at bounding box center [46, 322] width 36 height 12
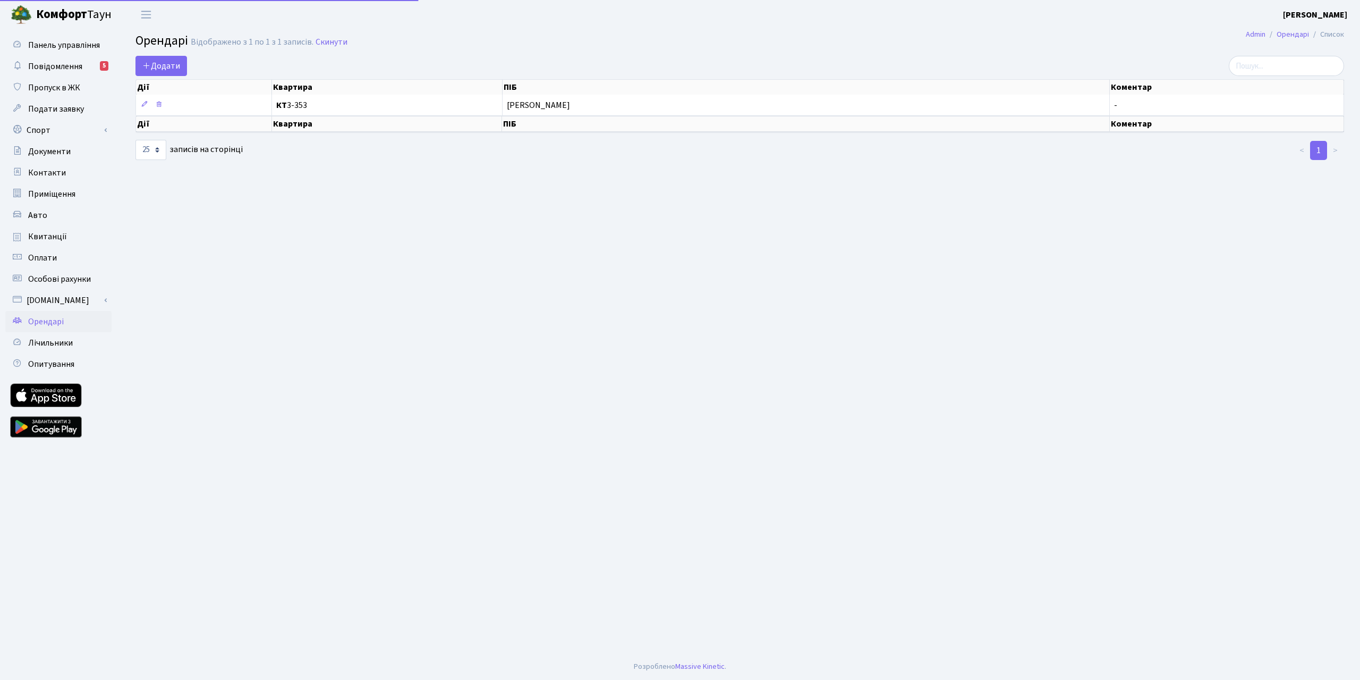
select select "25"
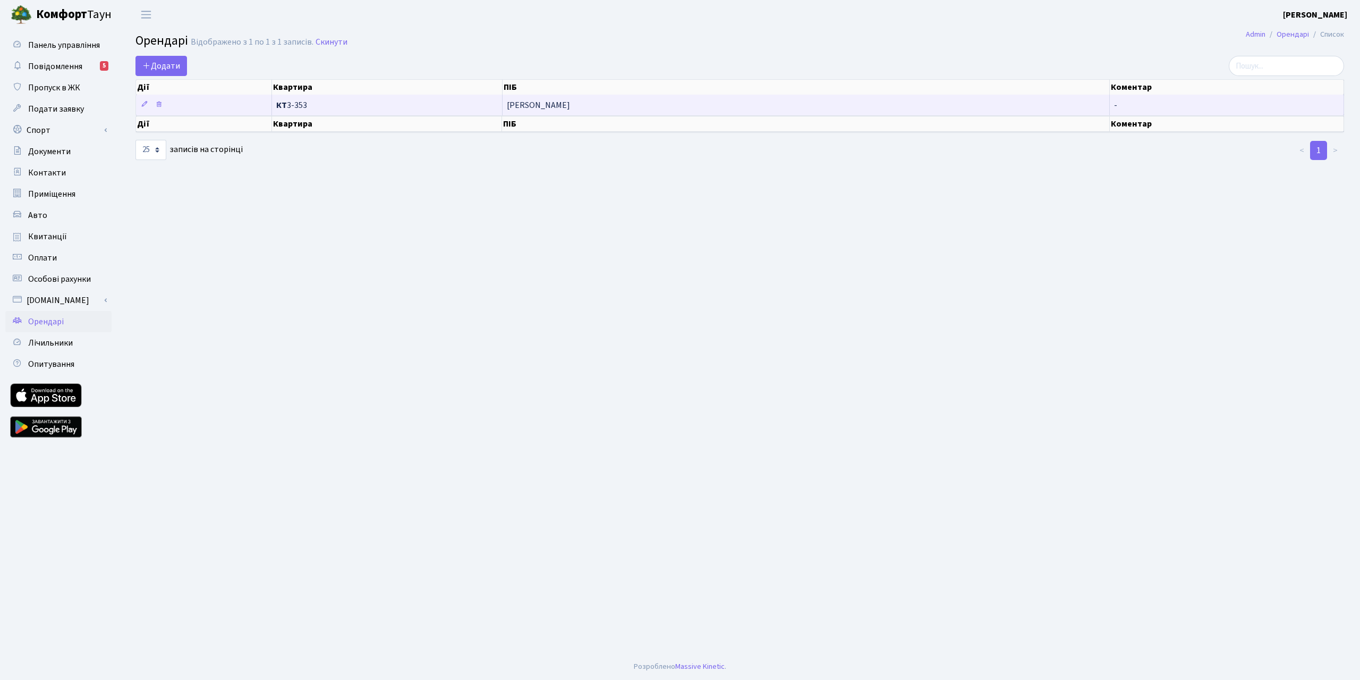
click at [599, 102] on span "[PERSON_NAME] [PERSON_NAME]" at bounding box center [806, 105] width 599 height 9
